Goal: Information Seeking & Learning: Learn about a topic

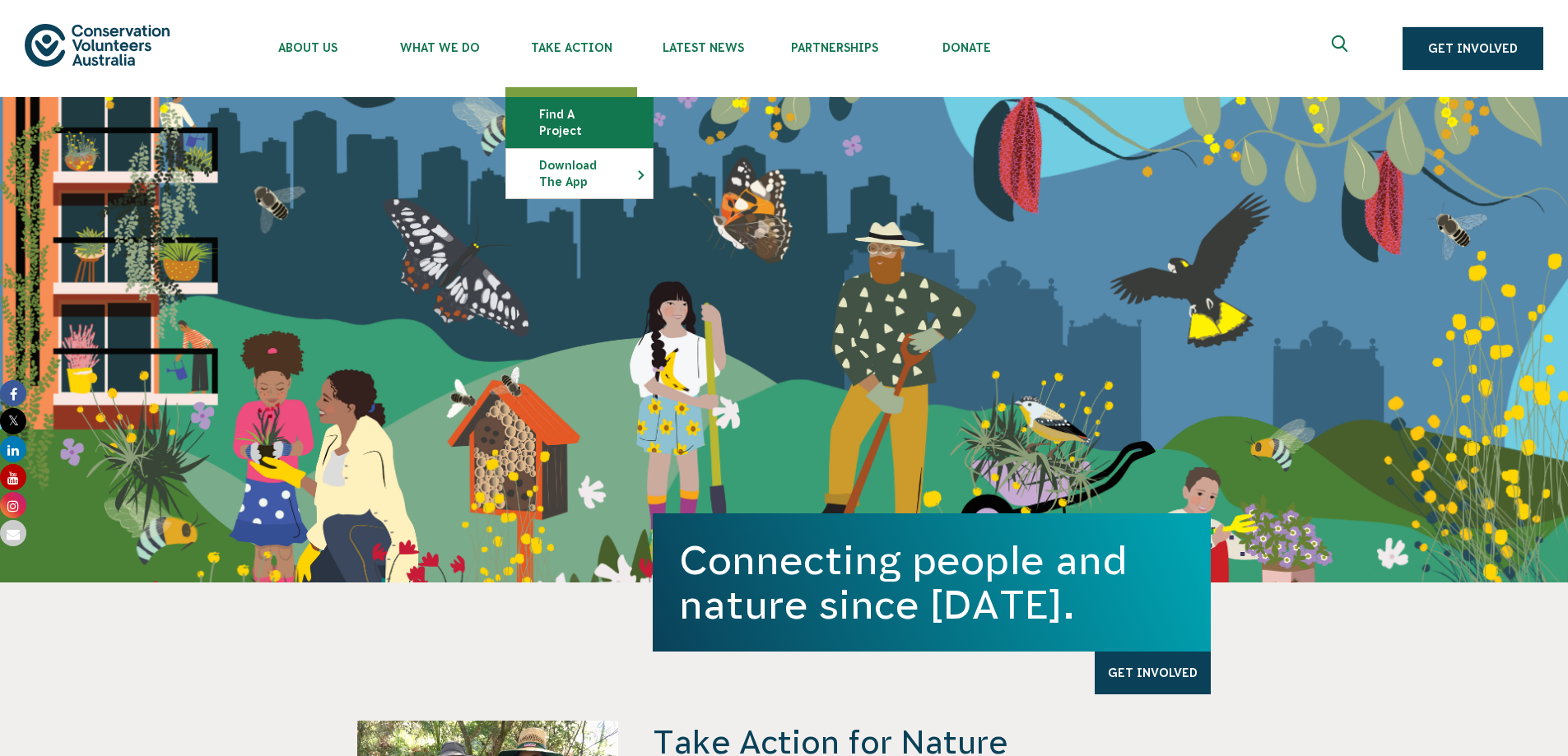
click at [564, 110] on link "Find a project" at bounding box center [579, 123] width 146 height 49
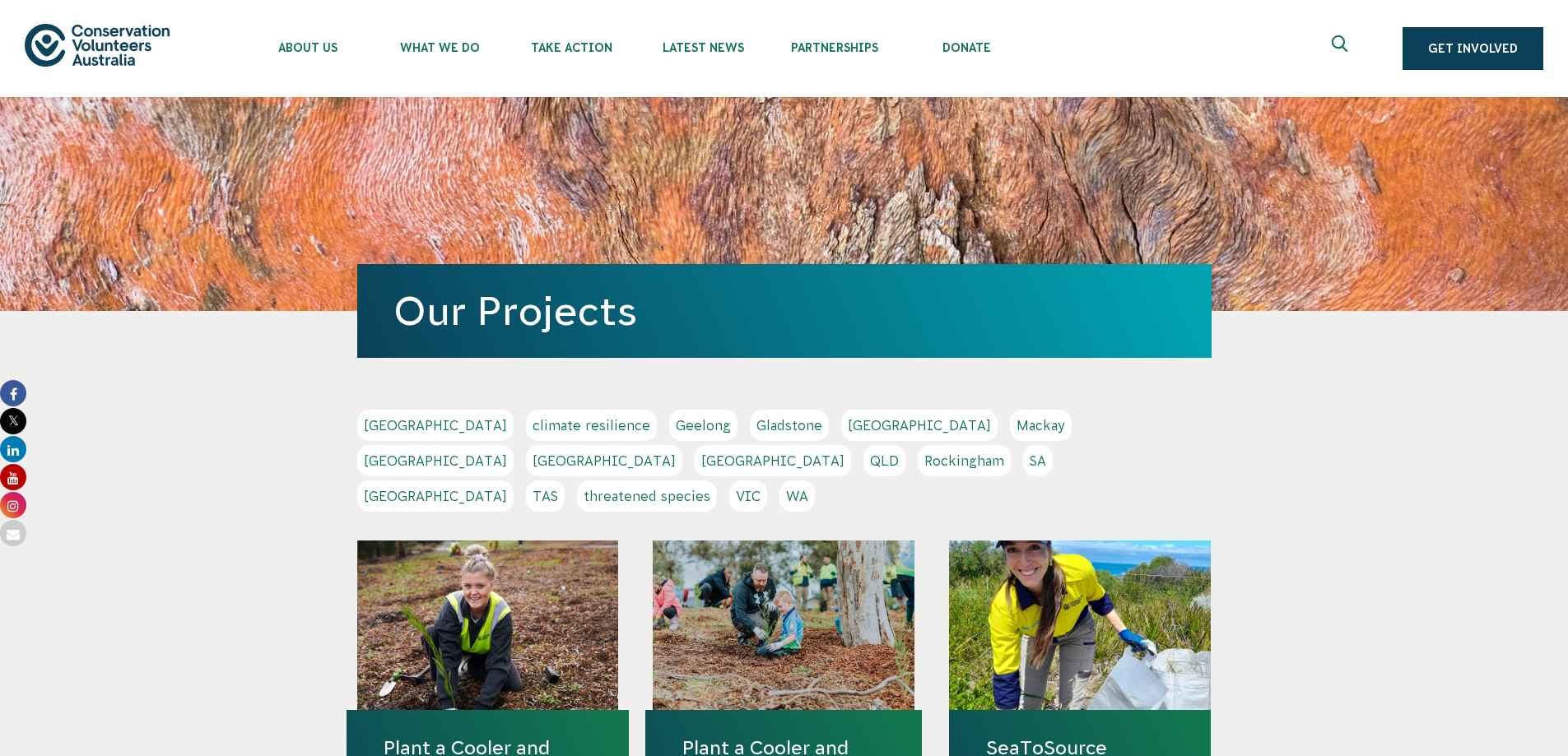
click at [669, 424] on link "Geelong" at bounding box center [703, 425] width 68 height 31
click at [767, 481] on link "VIC" at bounding box center [749, 496] width 38 height 31
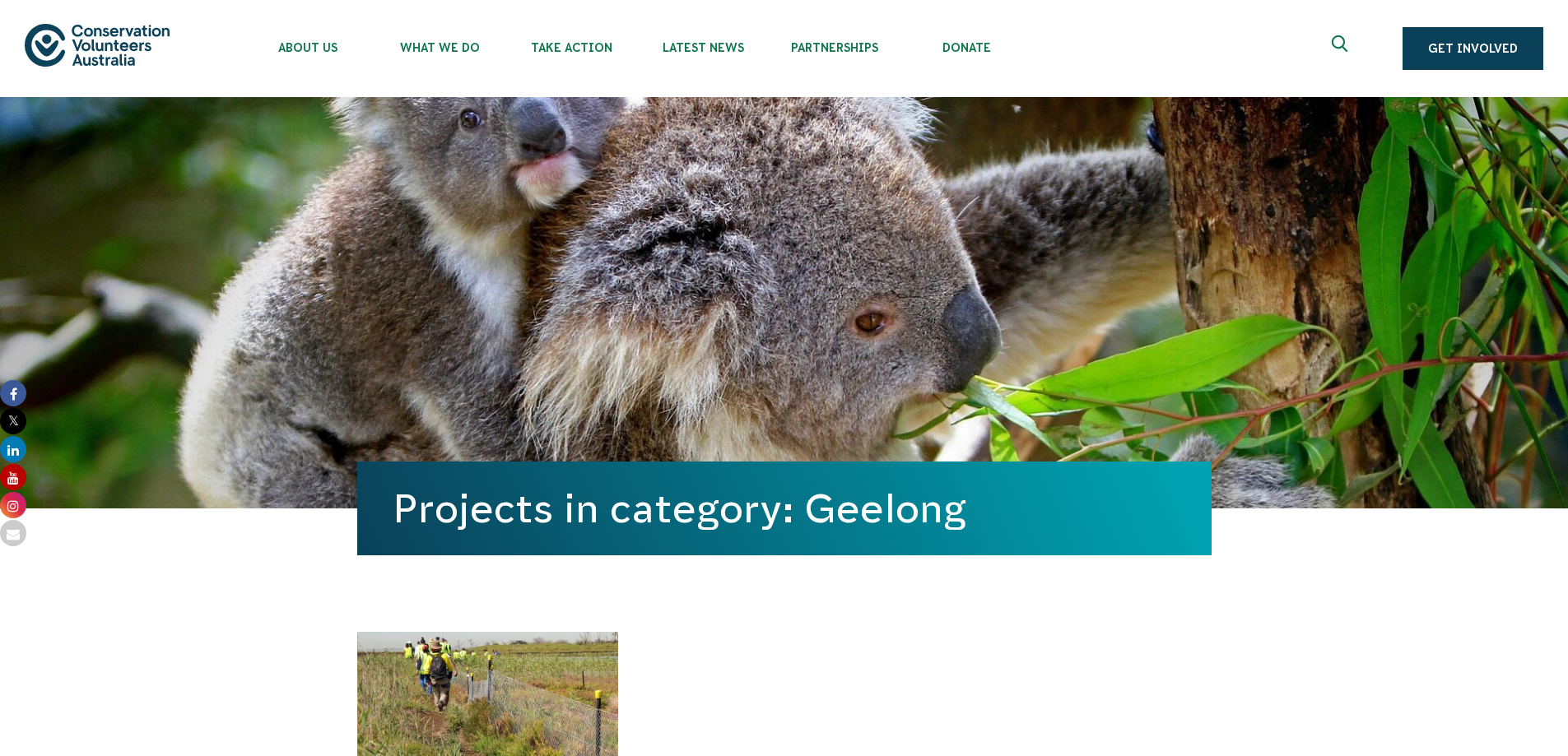
scroll to position [329, 0]
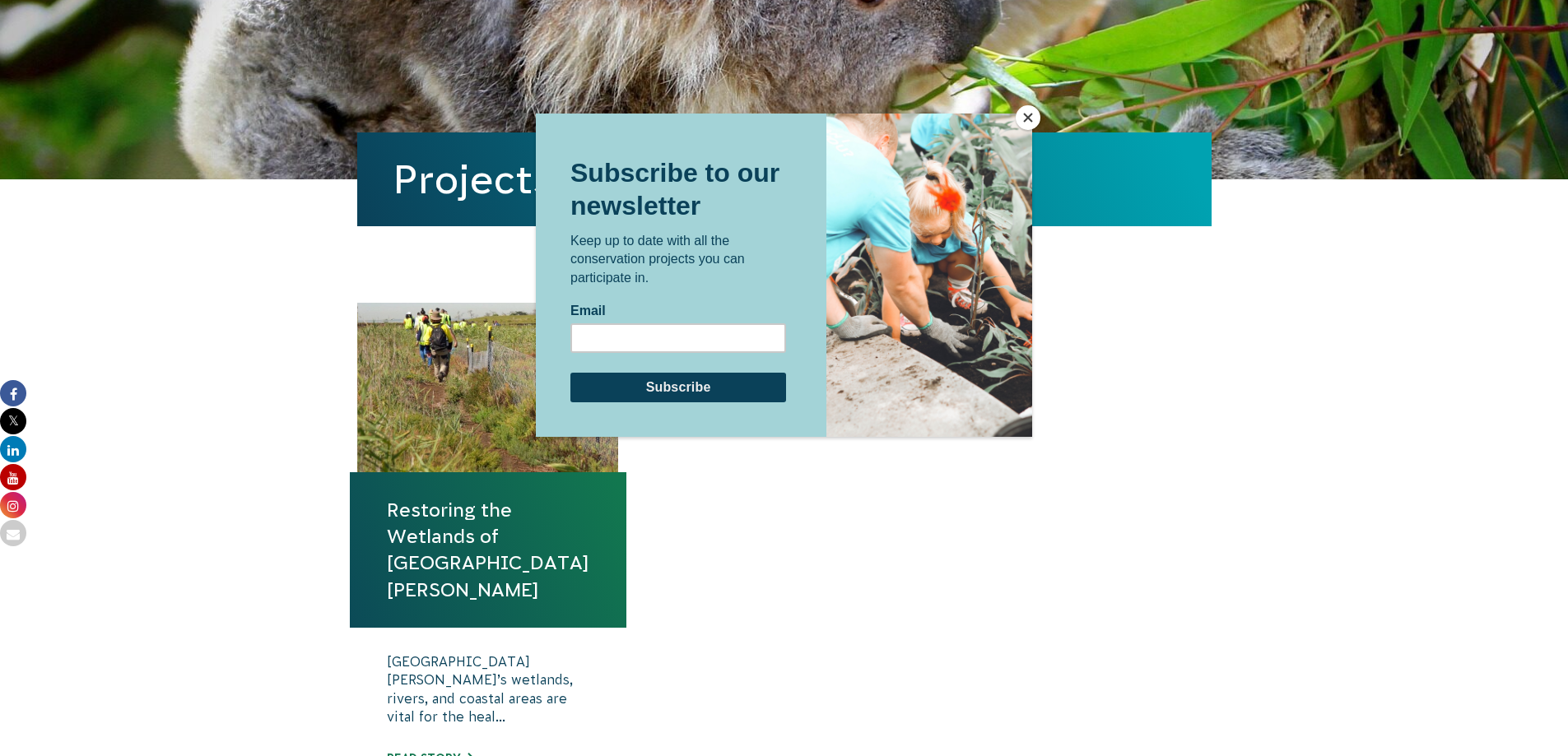
click at [1031, 112] on button "Close" at bounding box center [1028, 117] width 25 height 25
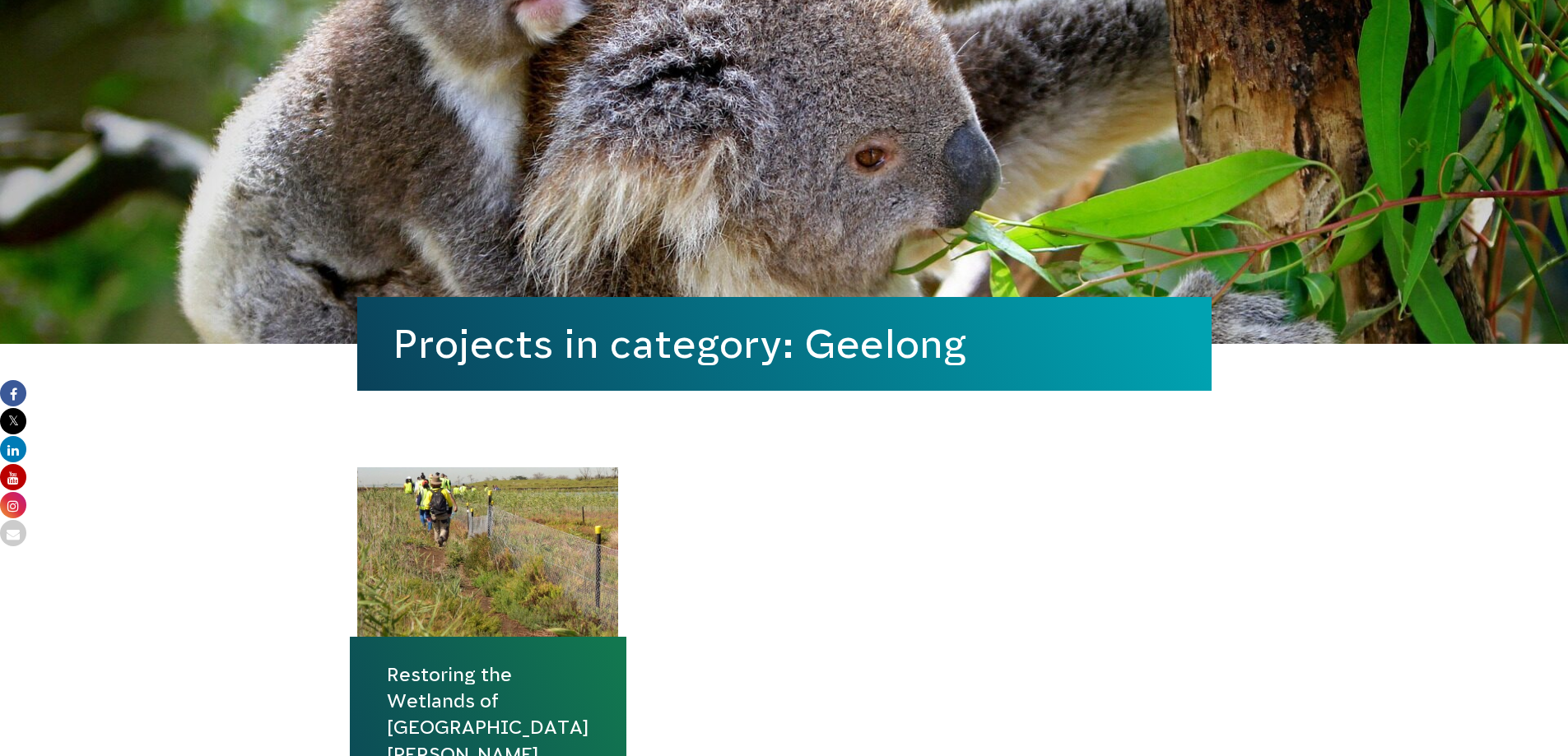
scroll to position [0, 0]
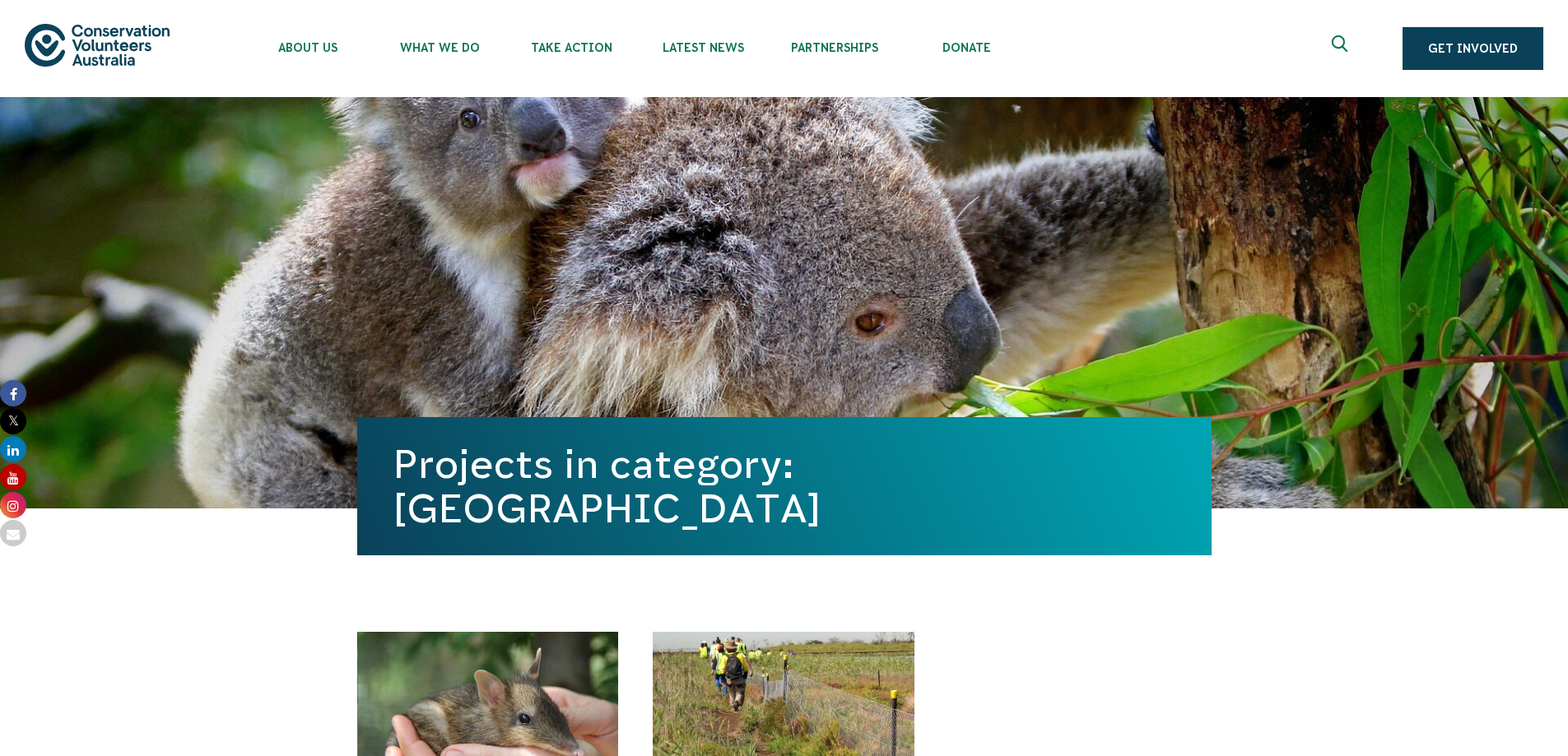
click at [1345, 44] on icon "Expand search box" at bounding box center [1342, 47] width 21 height 25
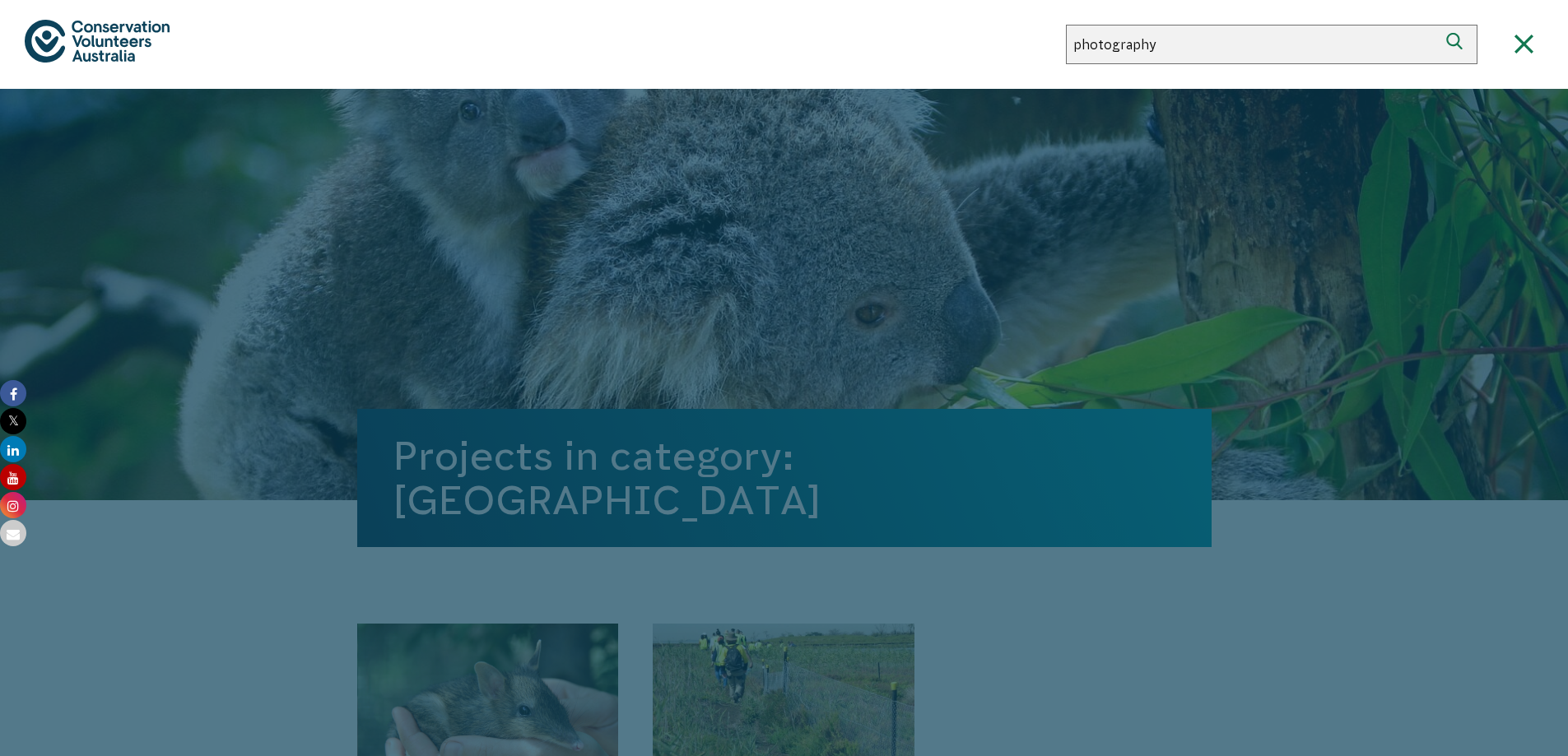
type input "photography"
click at [1439, 25] on button "Search" at bounding box center [1458, 44] width 40 height 40
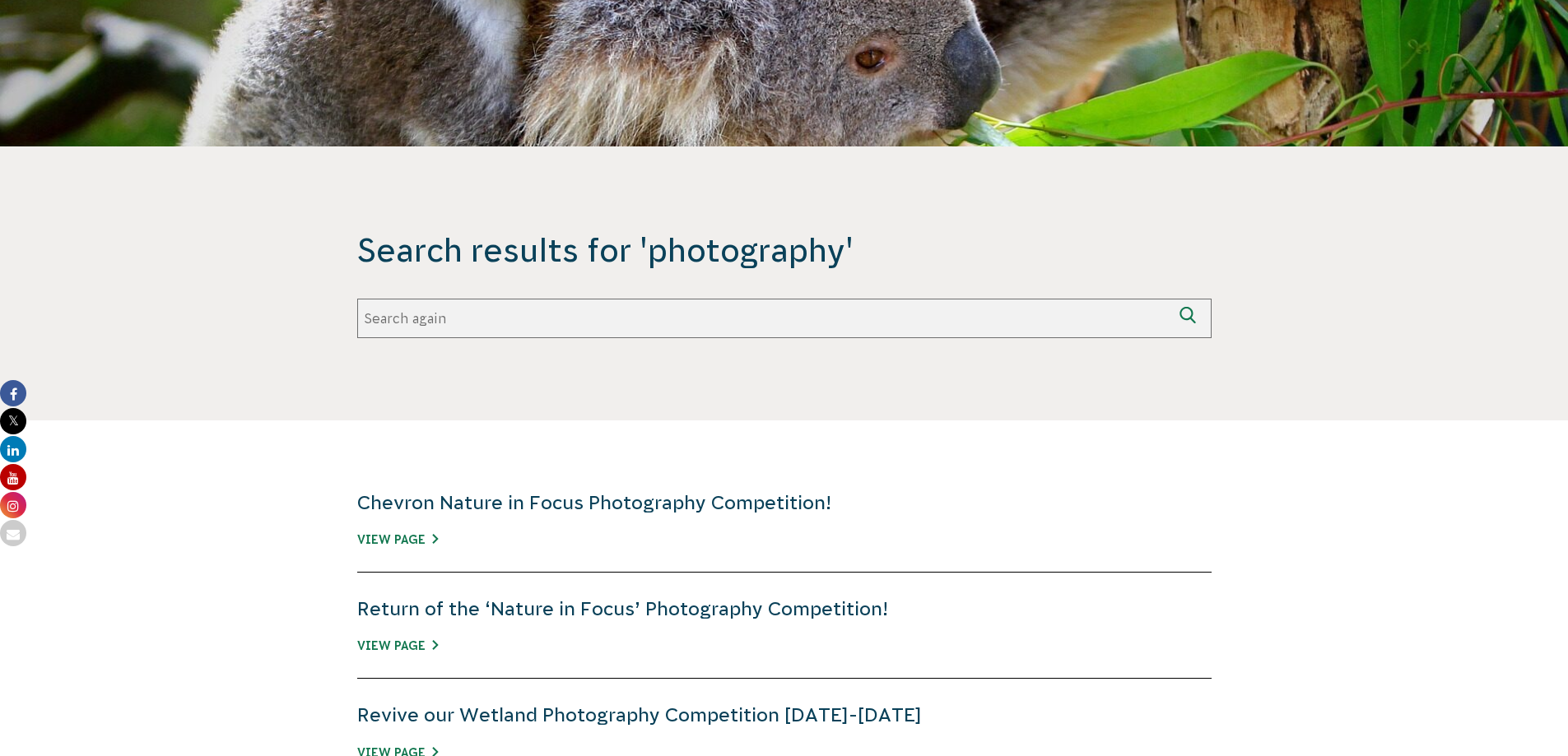
scroll to position [494, 0]
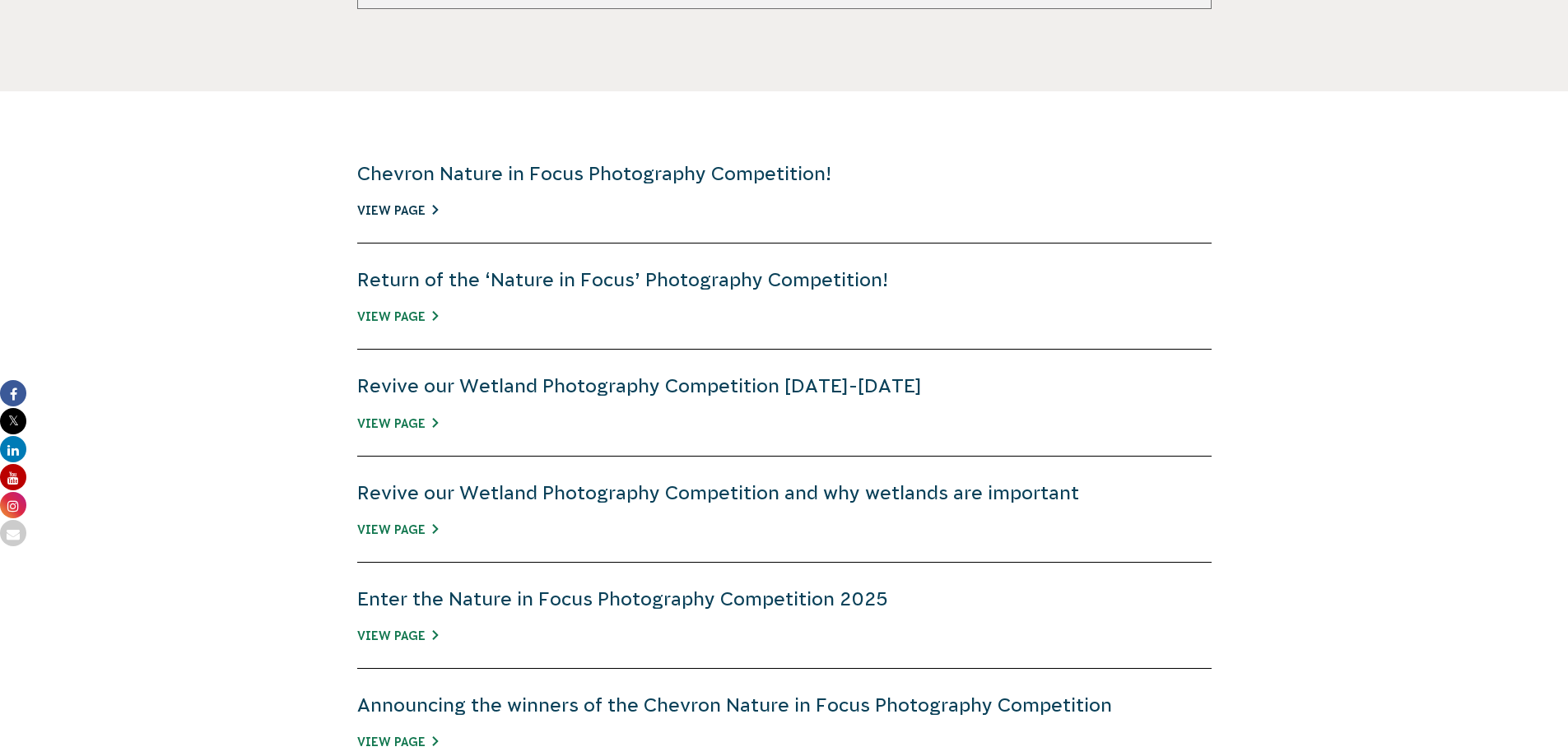
click at [410, 208] on link "View Page" at bounding box center [397, 211] width 80 height 13
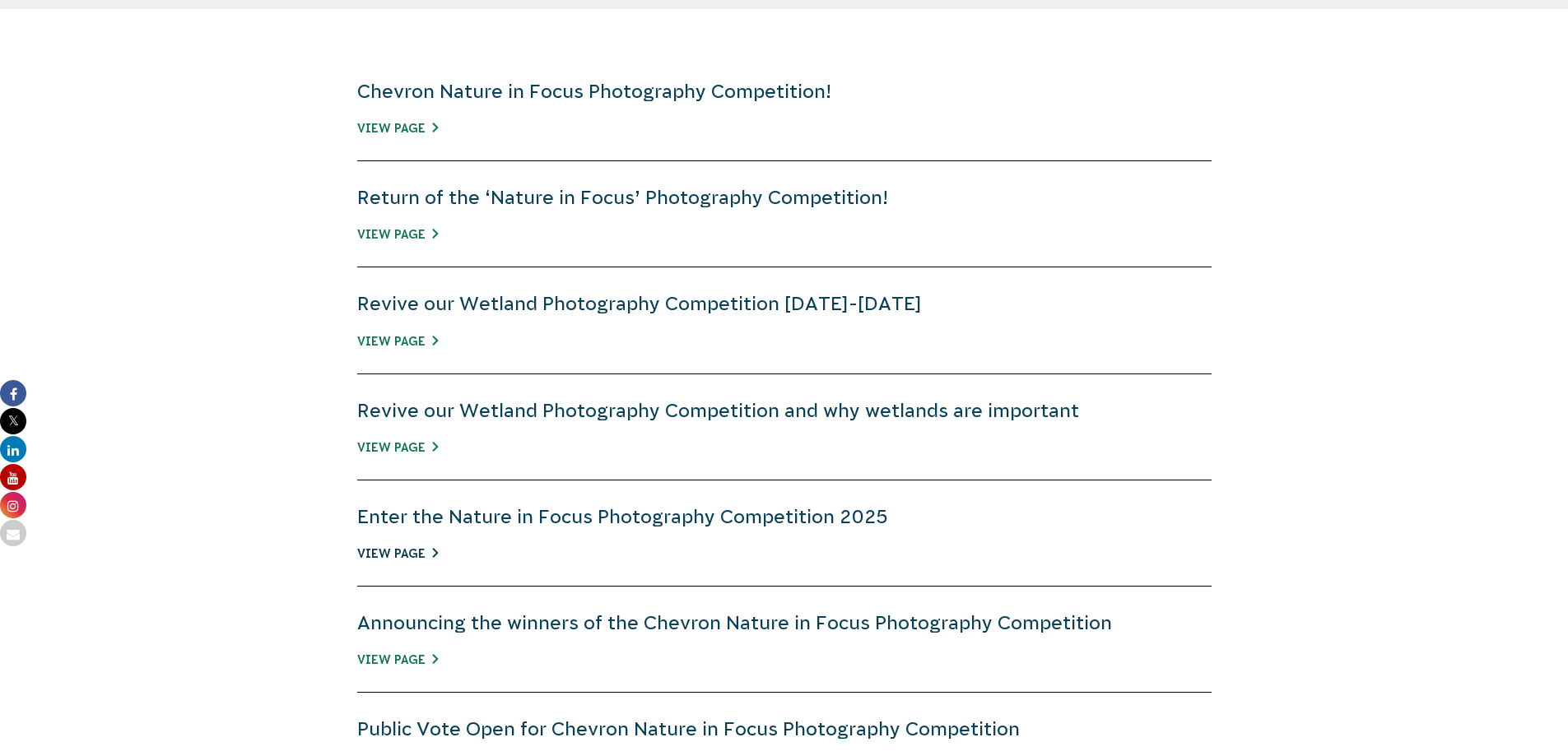
click at [422, 550] on link "View Page" at bounding box center [397, 554] width 80 height 13
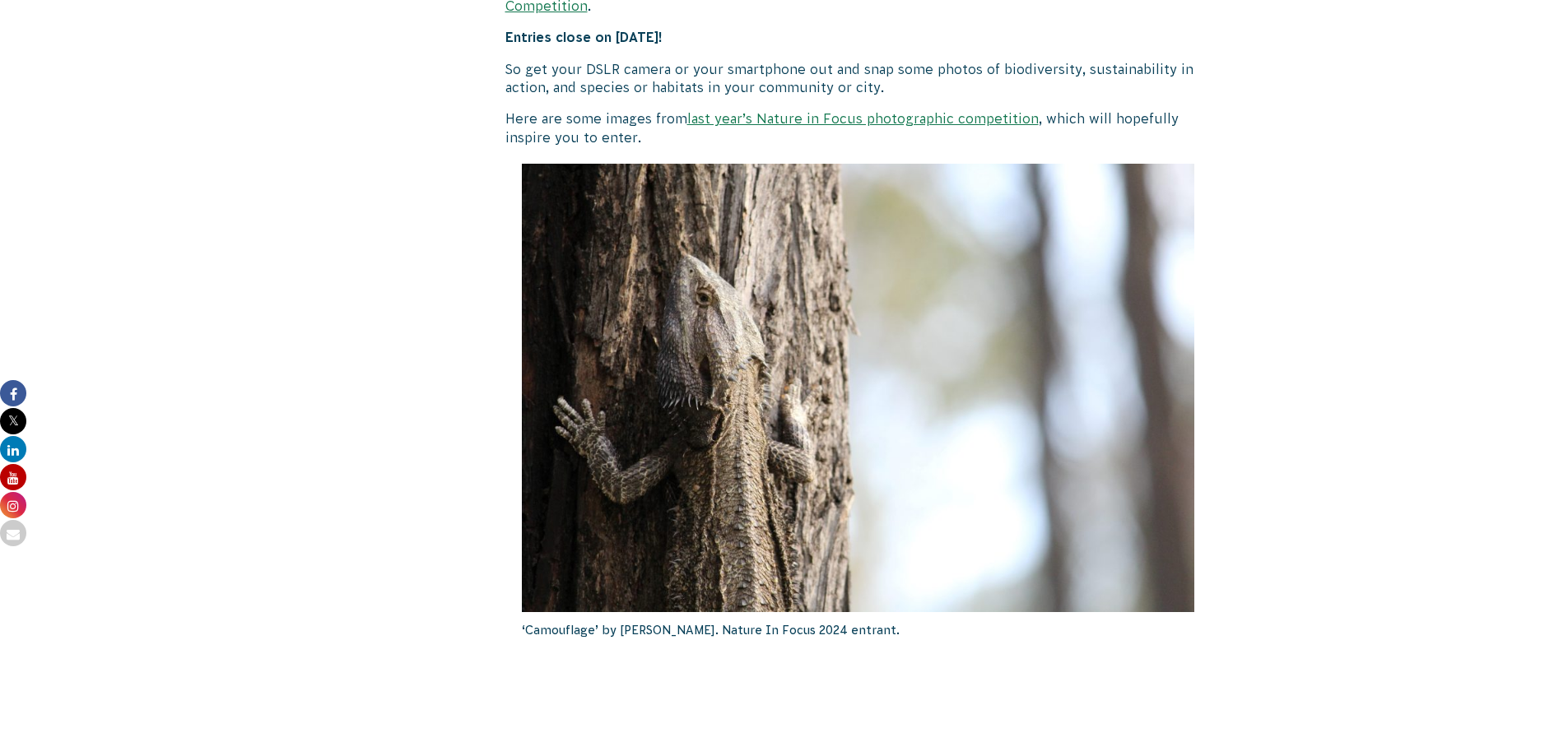
scroll to position [1152, 0]
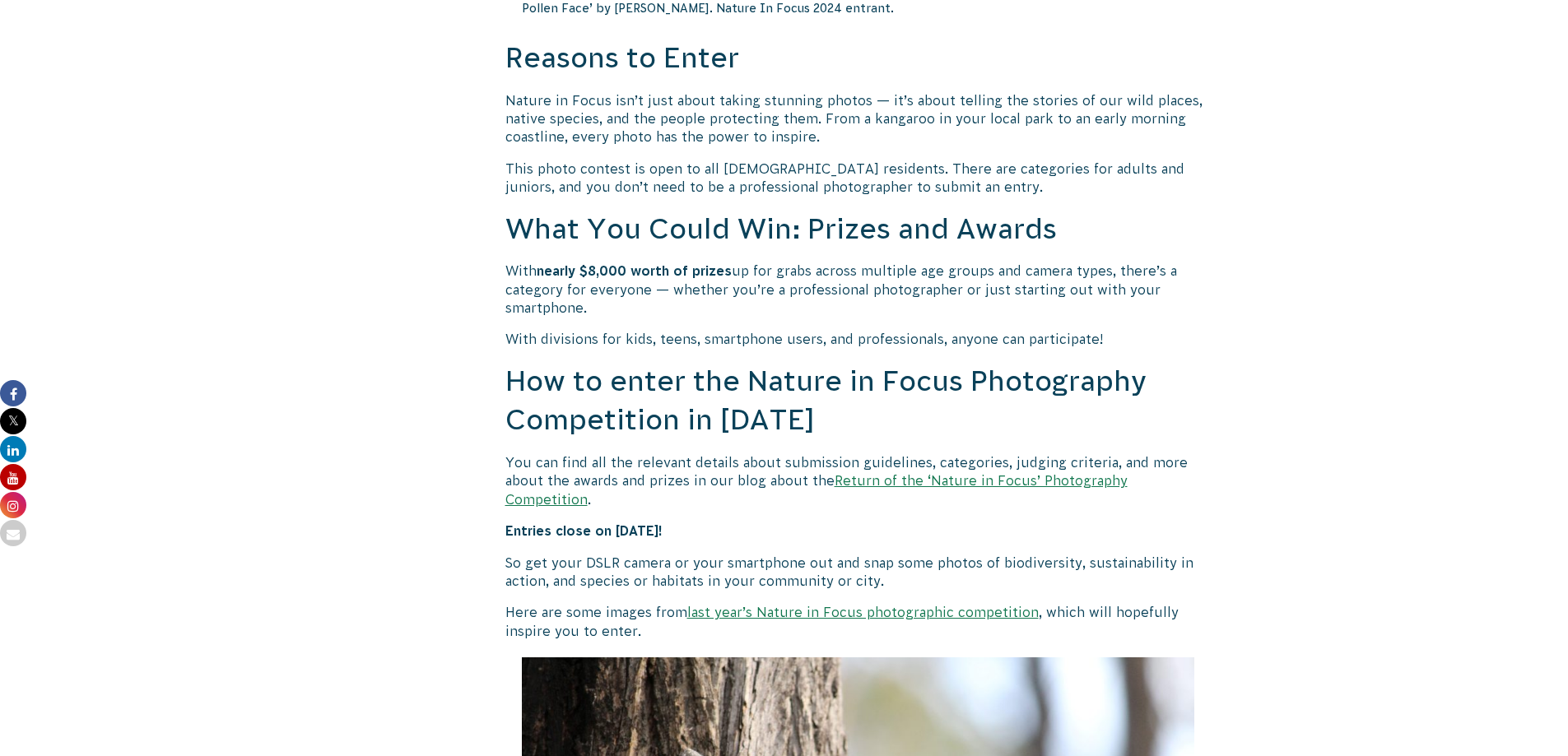
click at [928, 487] on link "Return of the ‘Nature in Focus’ Photography Competition" at bounding box center [817, 490] width 623 height 33
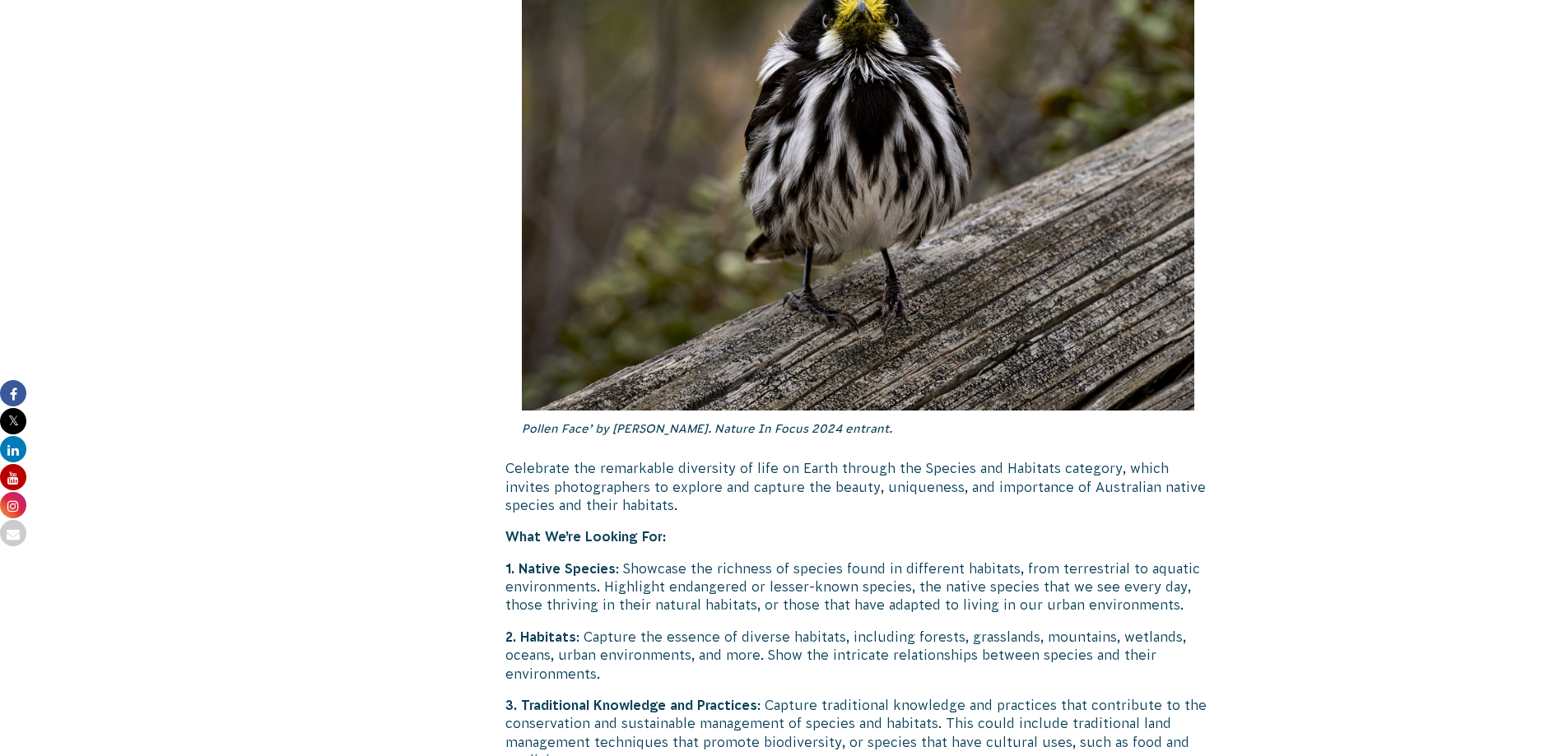
scroll to position [5186, 0]
